Goal: Task Accomplishment & Management: Manage account settings

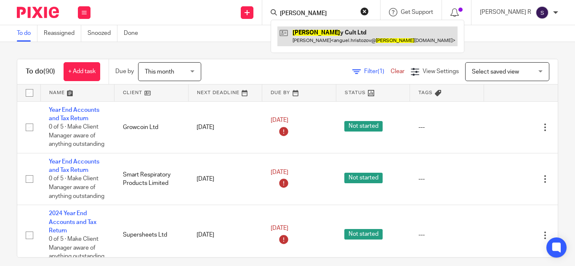
type input "[PERSON_NAME]"
click at [326, 42] on link at bounding box center [367, 36] width 180 height 19
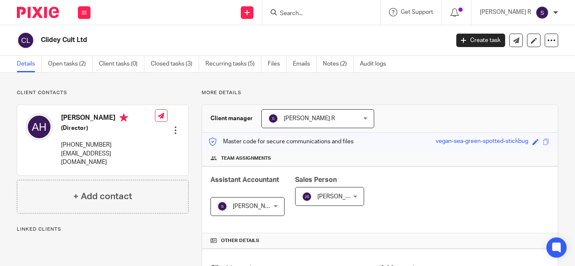
scroll to position [249, 0]
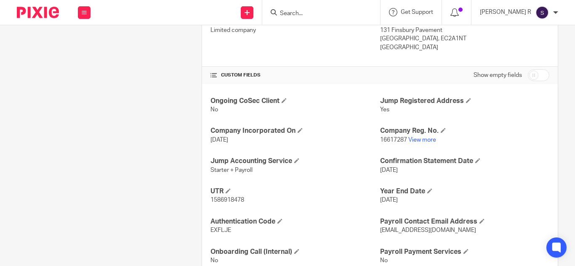
click at [526, 73] on div "Client manager [PERSON_NAME] R [PERSON_NAME] A Abinandhana P.K [PERSON_NAME] [P…" at bounding box center [379, 67] width 356 height 422
click at [528, 73] on input "checkbox" at bounding box center [538, 75] width 21 height 12
checkbox input "true"
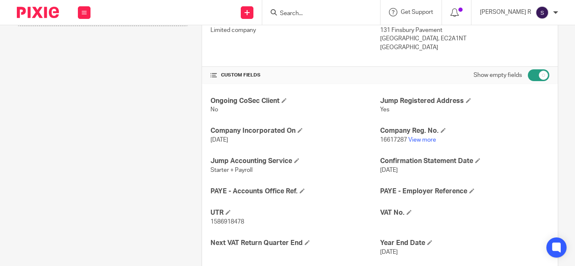
scroll to position [282, 0]
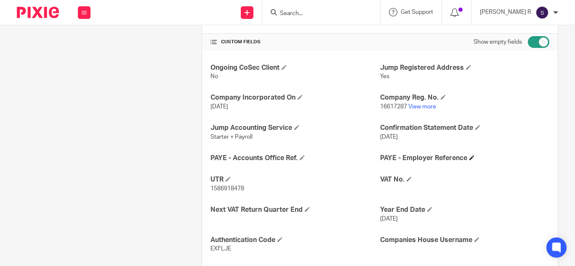
click at [464, 160] on h4 "PAYE - Employer Reference" at bounding box center [464, 158] width 169 height 9
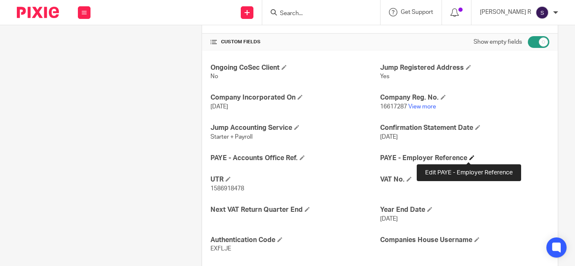
click at [469, 159] on span at bounding box center [471, 157] width 5 height 5
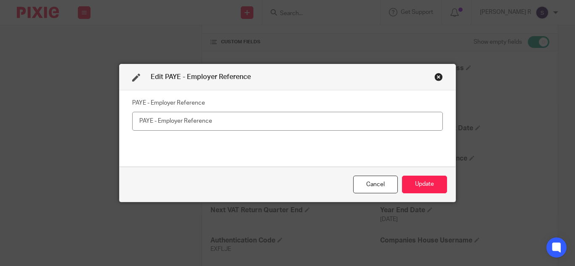
click at [276, 127] on input "text" at bounding box center [287, 121] width 310 height 19
type input "120/UF00797"
click at [411, 188] on button "Update" at bounding box center [424, 185] width 45 height 18
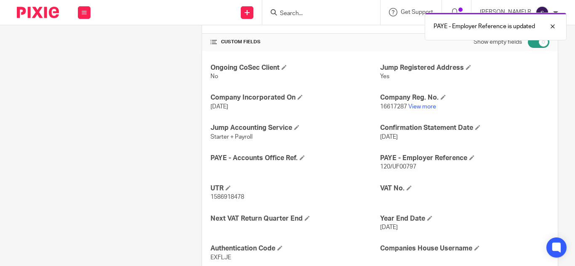
scroll to position [309, 0]
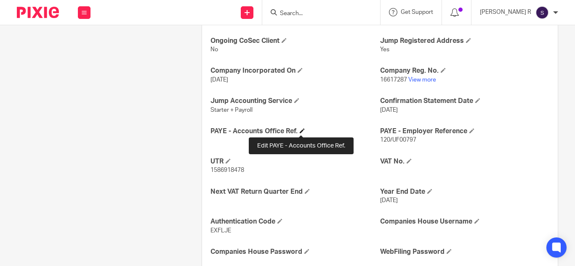
click at [301, 131] on span at bounding box center [302, 130] width 5 height 5
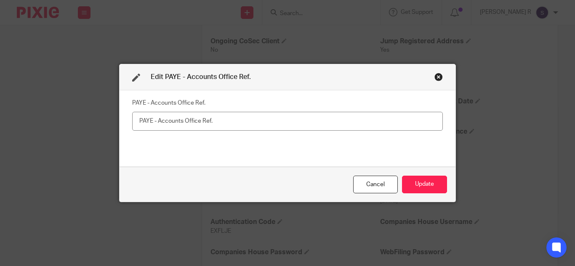
click at [251, 119] on input "text" at bounding box center [287, 121] width 310 height 19
type input "120PH03586192"
click at [414, 186] on button "Update" at bounding box center [424, 185] width 45 height 18
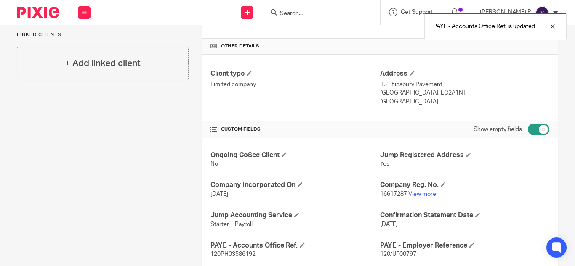
scroll to position [194, 0]
click at [534, 134] on input "checkbox" at bounding box center [538, 130] width 21 height 12
checkbox input "false"
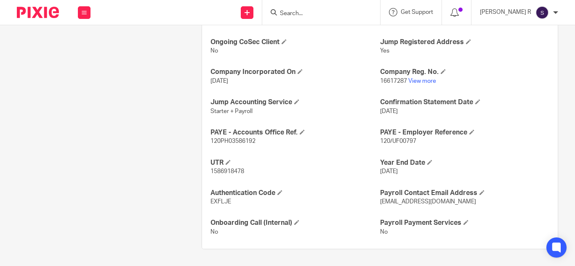
click at [402, 141] on span "120/UF00797" at bounding box center [398, 141] width 36 height 6
copy span "UF00797"
click at [244, 139] on span "120PH03586192" at bounding box center [232, 141] width 45 height 6
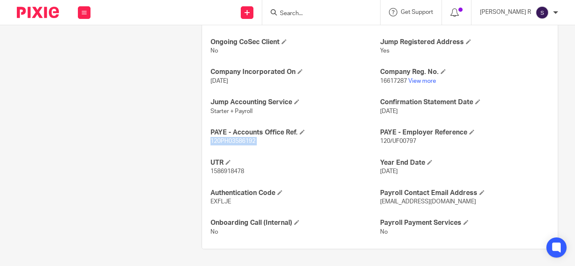
click at [244, 139] on span "120PH03586192" at bounding box center [232, 141] width 45 height 6
copy p "120PH03586192"
